Goal: Check status: Check status

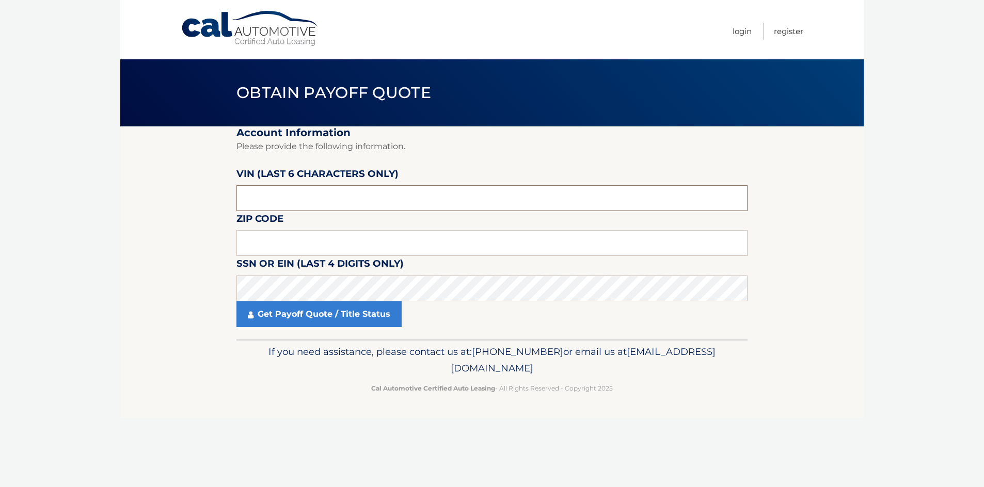
click at [328, 201] on input "text" at bounding box center [491, 198] width 511 height 26
type input "213720"
click at [265, 245] on input "text" at bounding box center [491, 243] width 511 height 26
type input "07027"
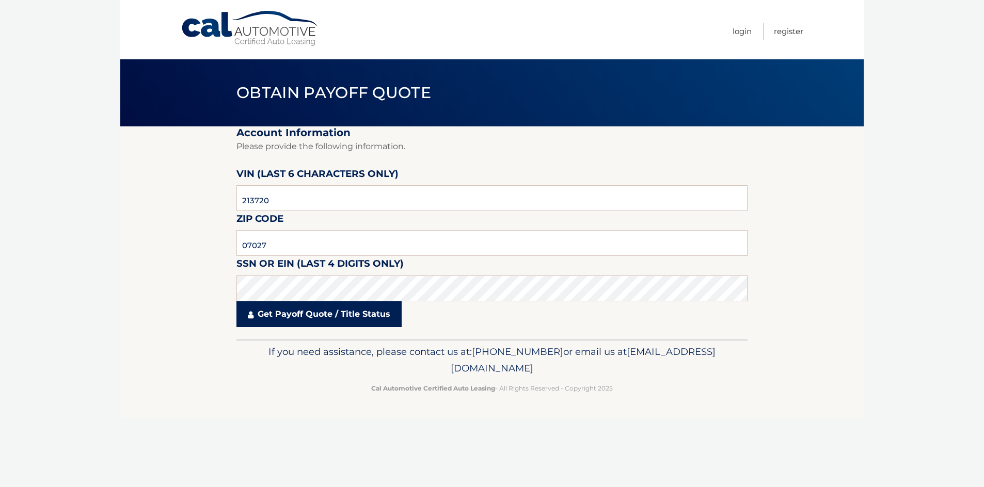
click at [305, 318] on link "Get Payoff Quote / Title Status" at bounding box center [318, 314] width 165 height 26
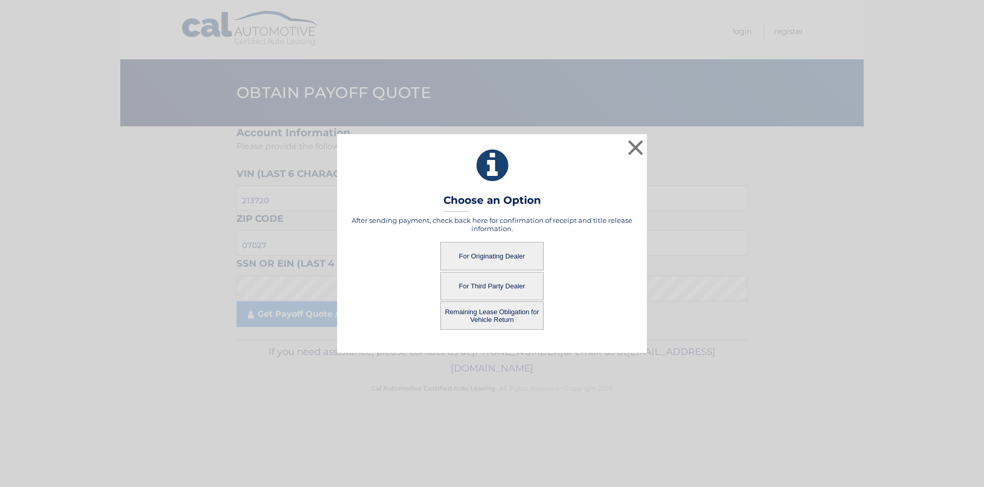
click at [493, 257] on button "For Originating Dealer" at bounding box center [491, 256] width 103 height 28
click at [503, 256] on button "For Originating Dealer" at bounding box center [491, 256] width 103 height 28
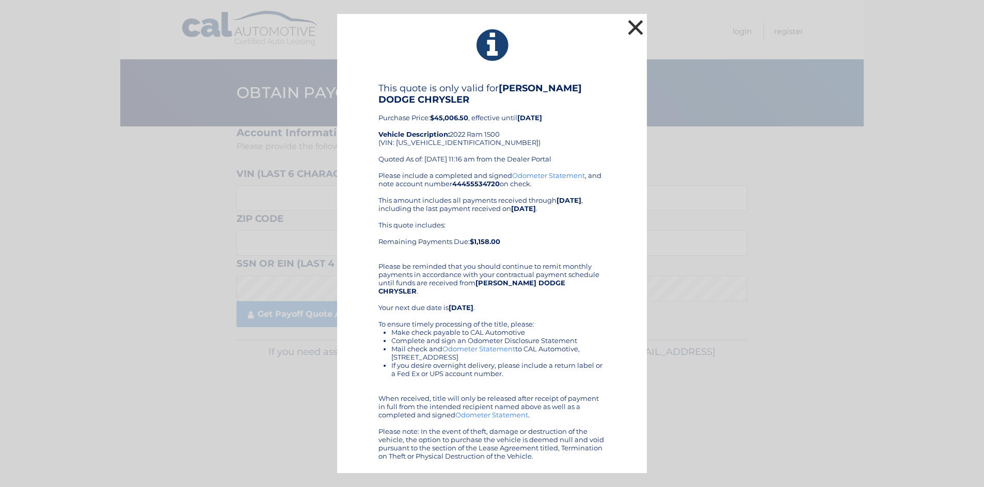
click at [635, 30] on button "×" at bounding box center [635, 27] width 21 height 21
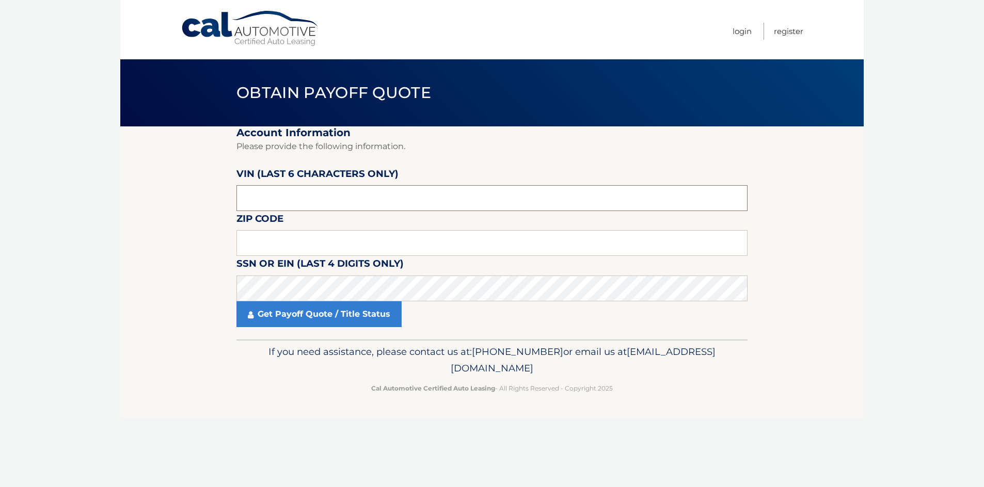
click at [330, 195] on input "text" at bounding box center [491, 198] width 511 height 26
type input "213720"
click at [338, 238] on input "text" at bounding box center [491, 243] width 511 height 26
type input "07027"
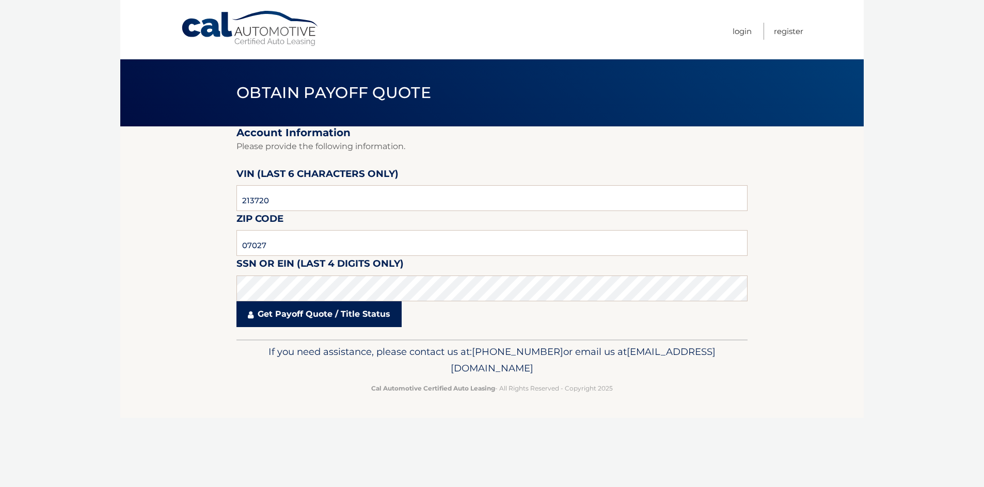
click at [289, 320] on link "Get Payoff Quote / Title Status" at bounding box center [318, 314] width 165 height 26
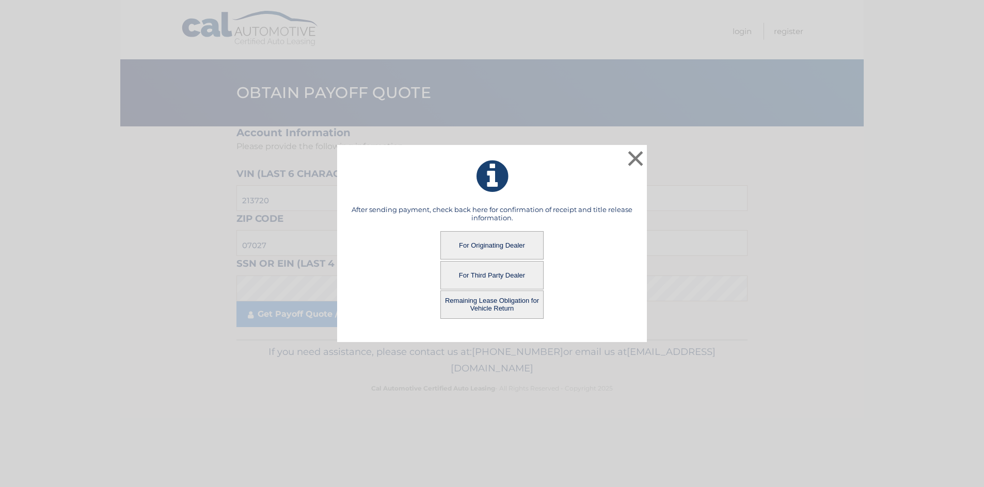
click at [484, 306] on button "Remaining Lease Obligation for Vehicle Return" at bounding box center [491, 305] width 103 height 28
click at [486, 301] on button "Remaining Lease Obligation for Vehicle Return" at bounding box center [491, 305] width 103 height 28
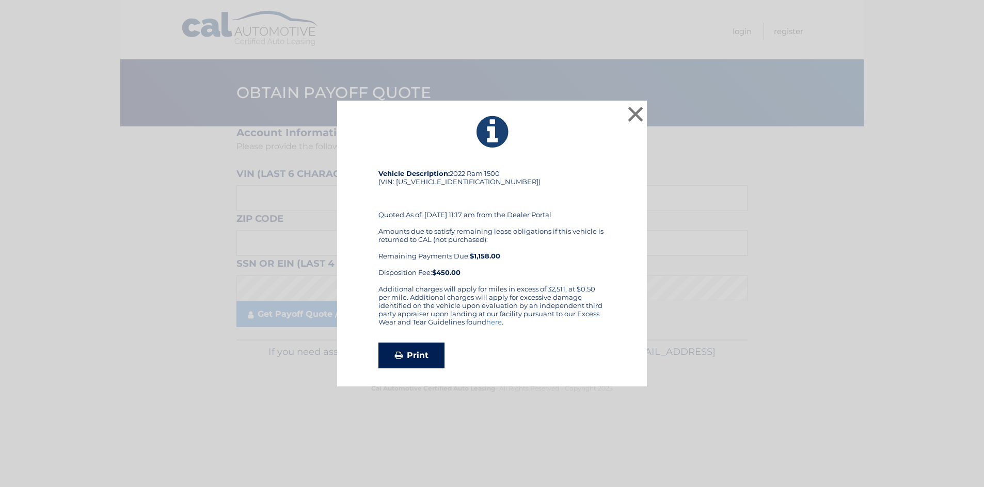
click at [415, 359] on link "Print" at bounding box center [411, 356] width 66 height 26
